Goal: Task Accomplishment & Management: Manage account settings

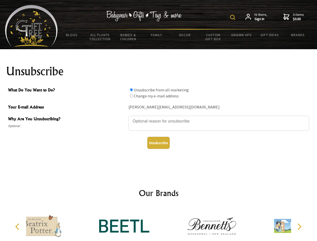
click at [233, 17] on img at bounding box center [232, 17] width 5 height 5
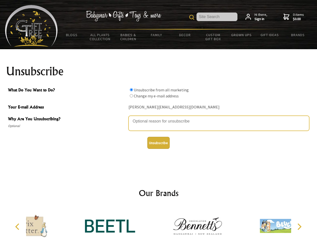
click at [159, 117] on textarea "Why Are You Unsubscribing?" at bounding box center [219, 123] width 181 height 15
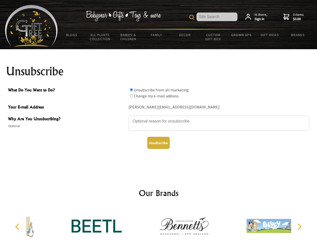
click at [131, 90] on input "What Do You Want to Do?" at bounding box center [131, 89] width 3 height 3
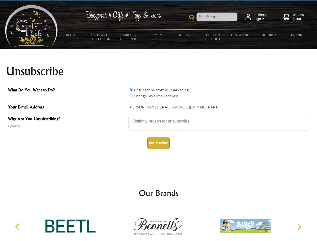
click at [131, 96] on input "What Do You Want to Do?" at bounding box center [131, 95] width 3 height 3
radio input "true"
click at [158, 143] on button "Unsubscribe" at bounding box center [158, 143] width 22 height 12
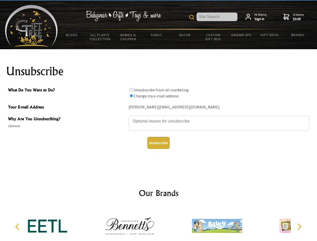
click at [159, 224] on div at bounding box center [129, 226] width 87 height 39
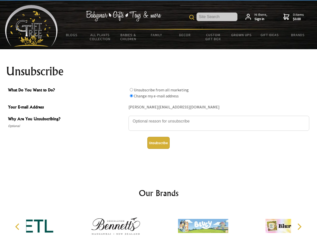
click at [18, 227] on icon "Previous" at bounding box center [18, 226] width 7 height 7
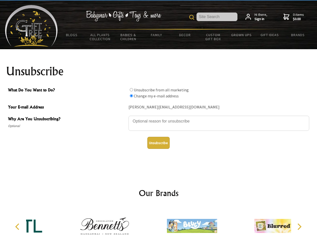
click at [299, 227] on icon "Next" at bounding box center [299, 226] width 7 height 7
